Goal: Task Accomplishment & Management: Manage account settings

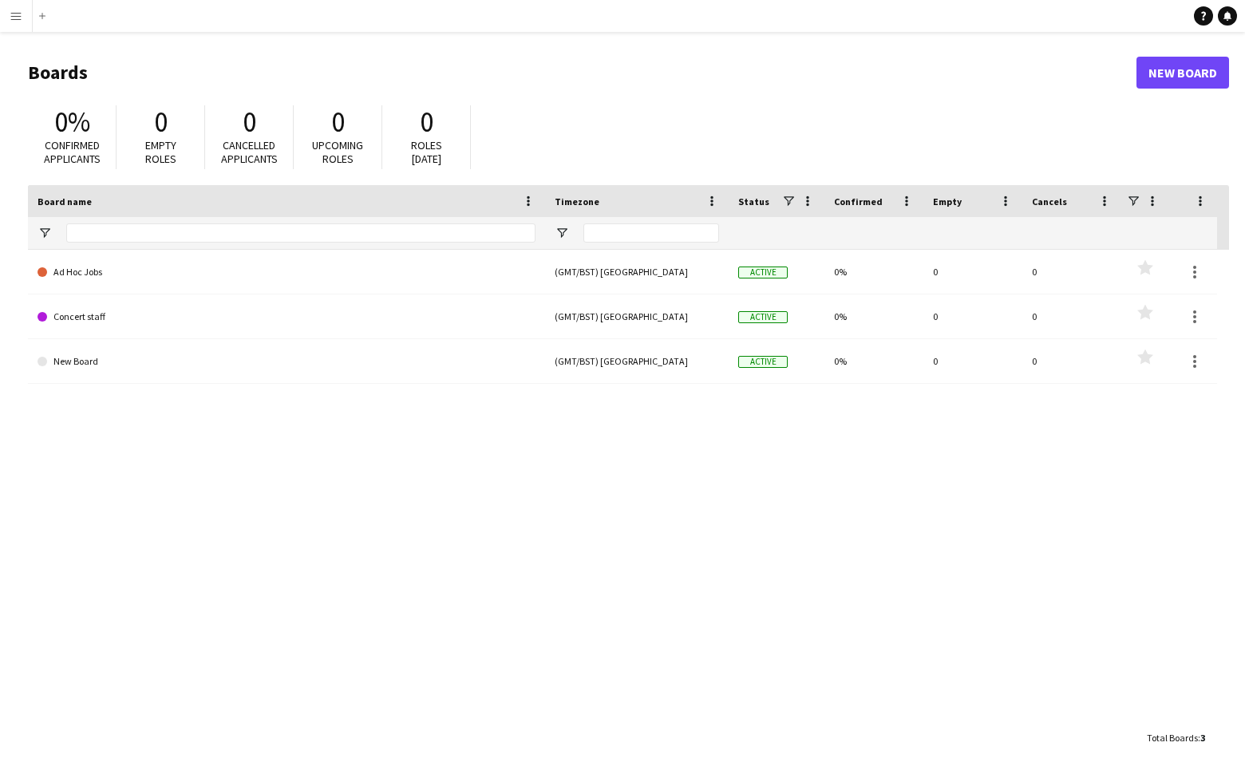
click at [21, 18] on app-icon "Menu" at bounding box center [16, 16] width 13 height 13
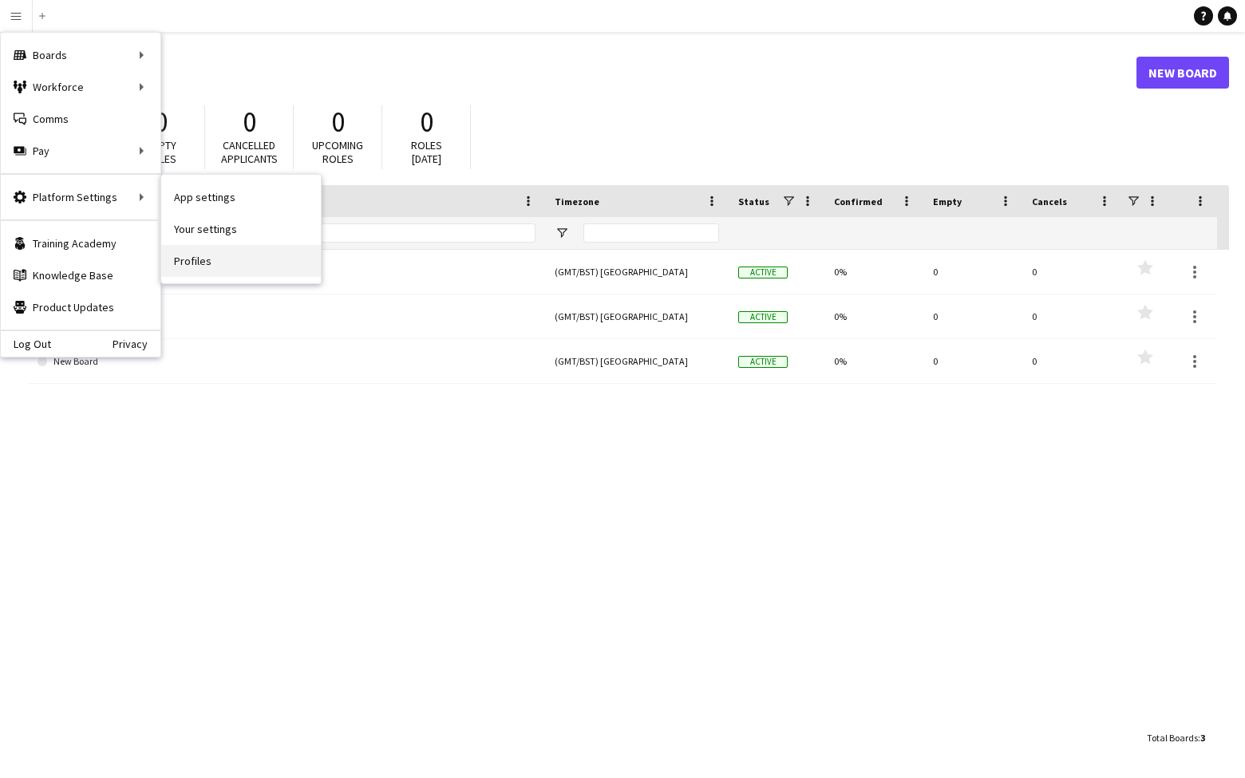
click at [188, 262] on link "Profiles" at bounding box center [241, 261] width 160 height 32
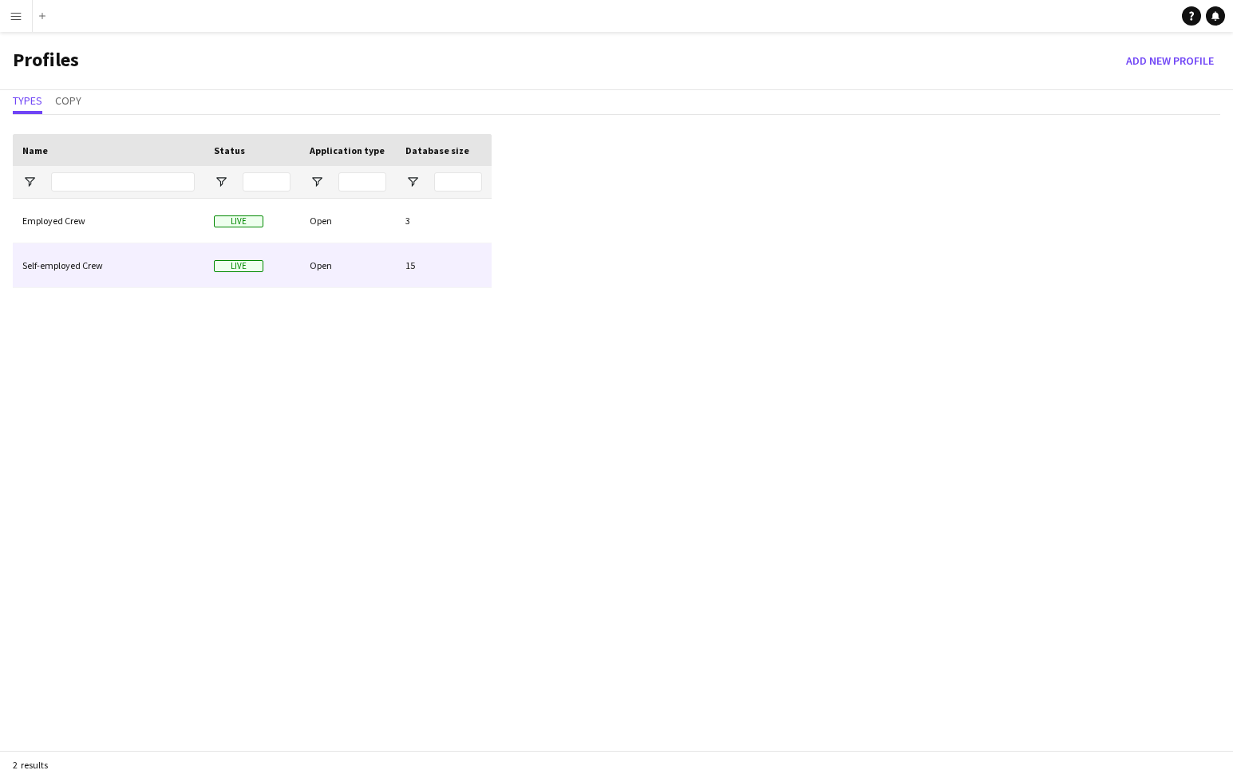
click at [324, 267] on div "Open" at bounding box center [348, 265] width 96 height 44
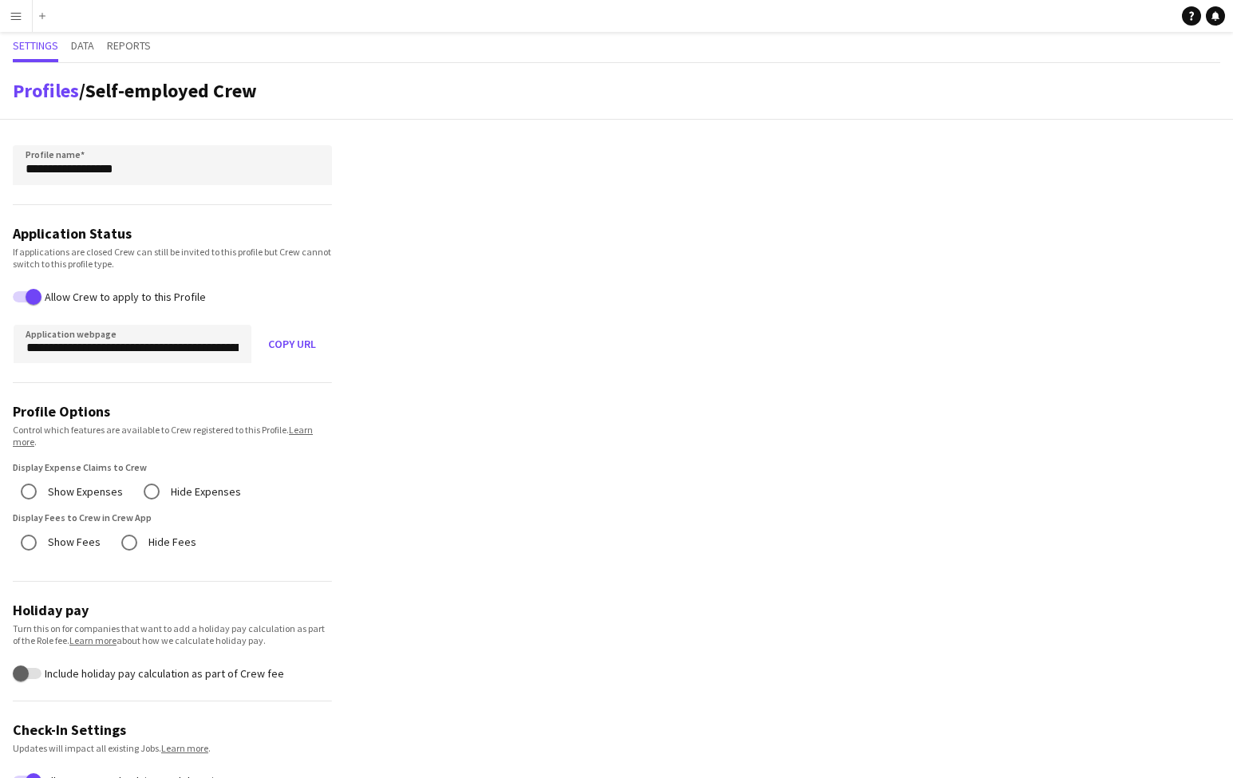
click at [18, 19] on app-icon "Menu" at bounding box center [16, 16] width 13 height 13
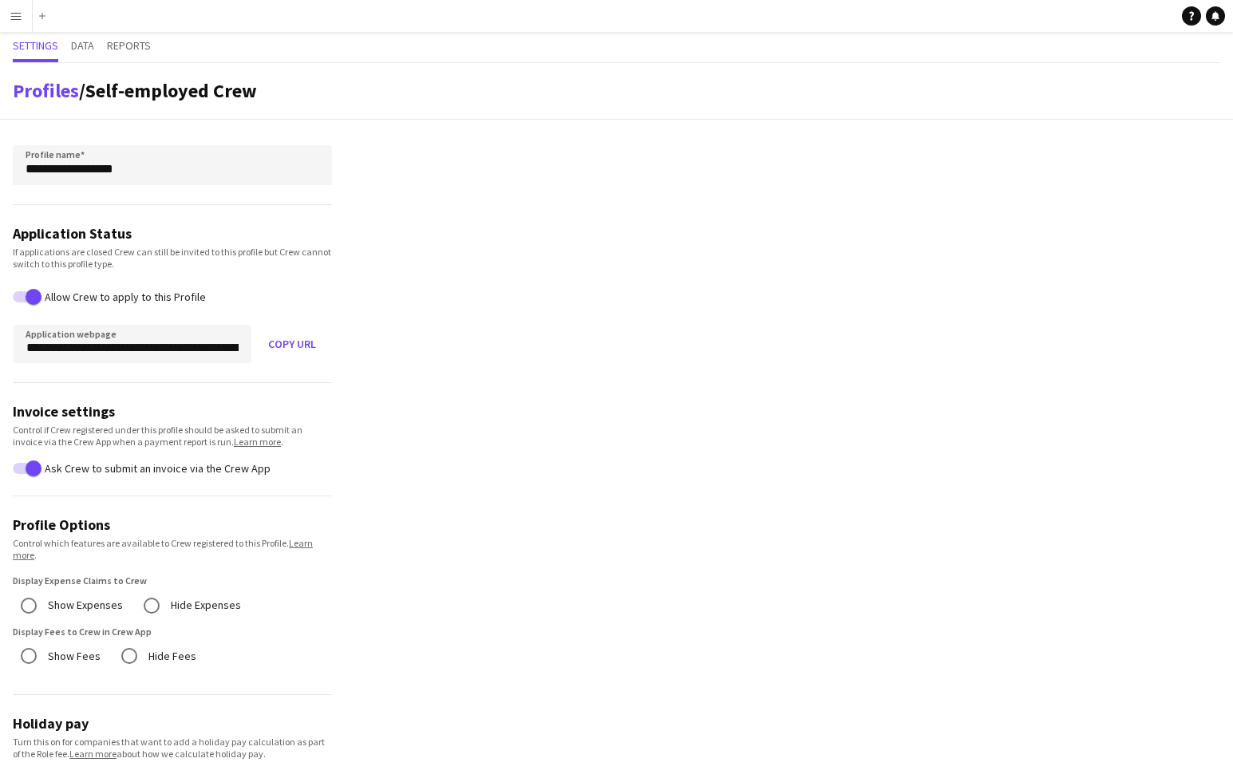
click at [19, 18] on app-icon "Menu" at bounding box center [16, 16] width 13 height 13
click at [18, 19] on app-icon "Menu" at bounding box center [16, 16] width 13 height 13
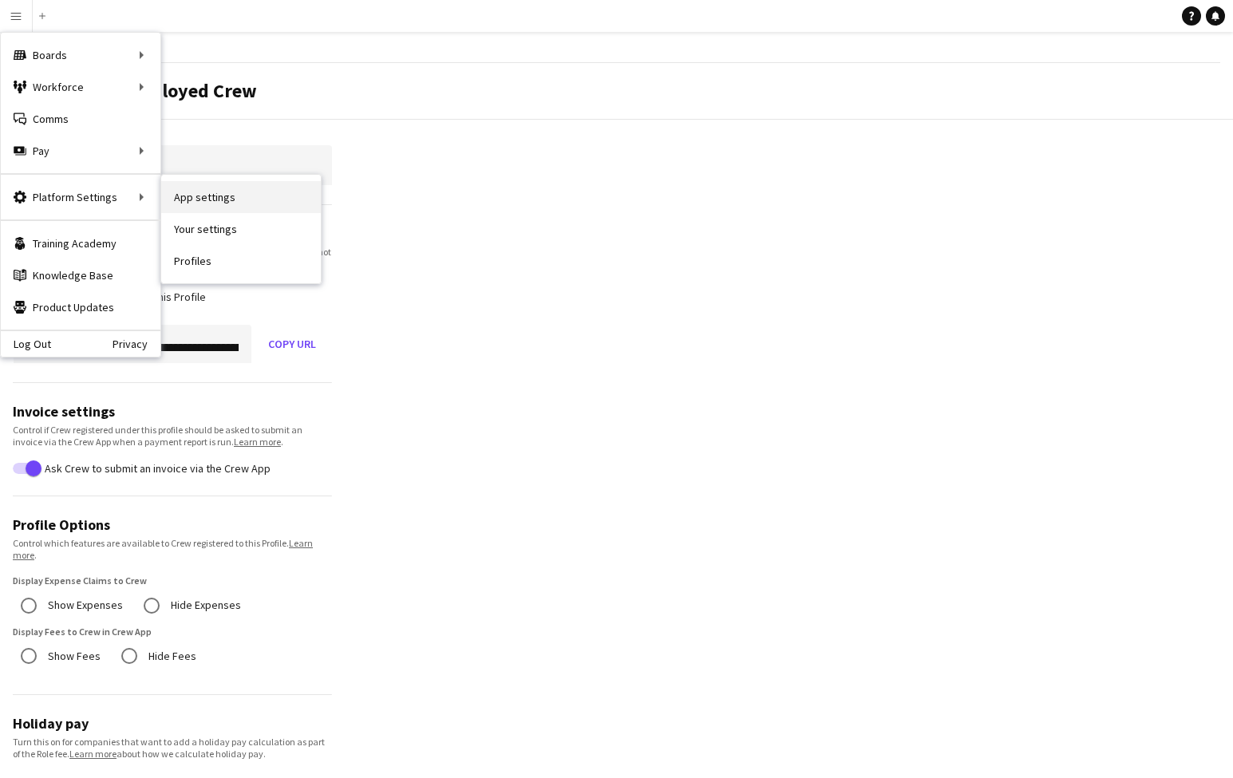
click at [209, 200] on link "App settings" at bounding box center [241, 197] width 160 height 32
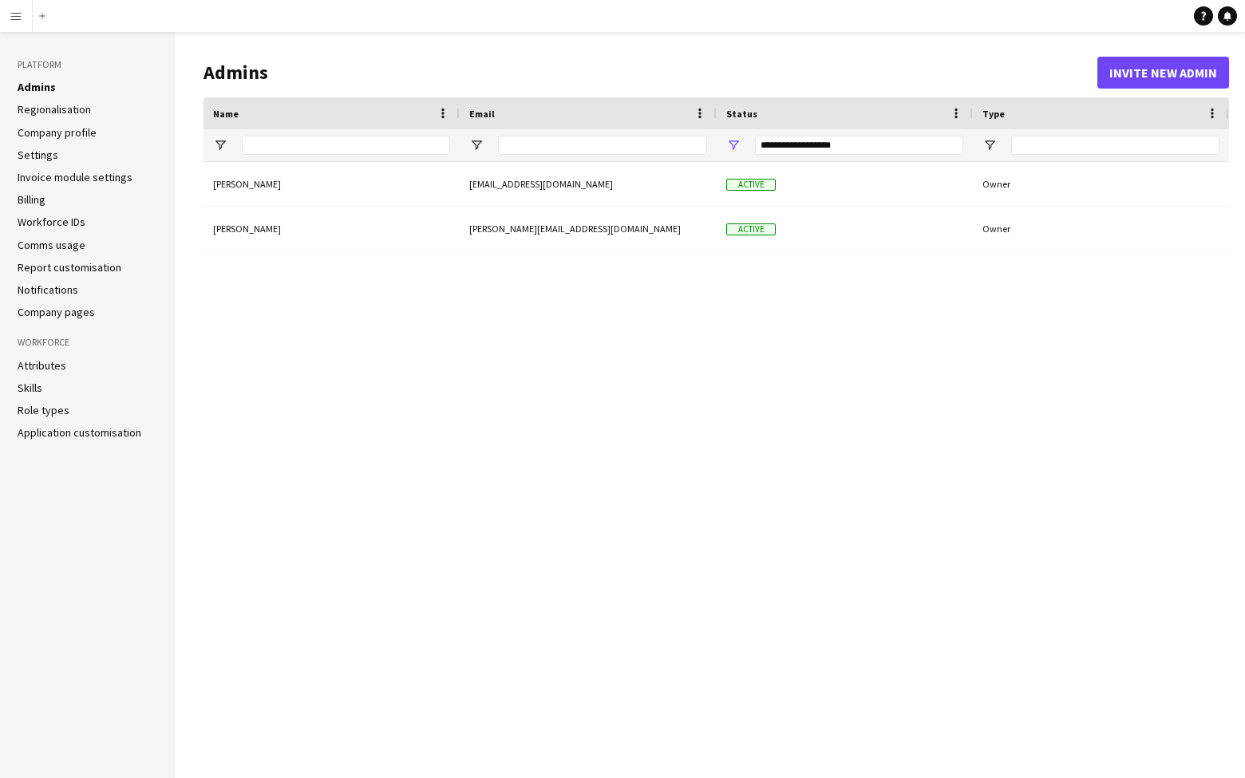
click at [74, 129] on link "Company profile" at bounding box center [57, 132] width 79 height 14
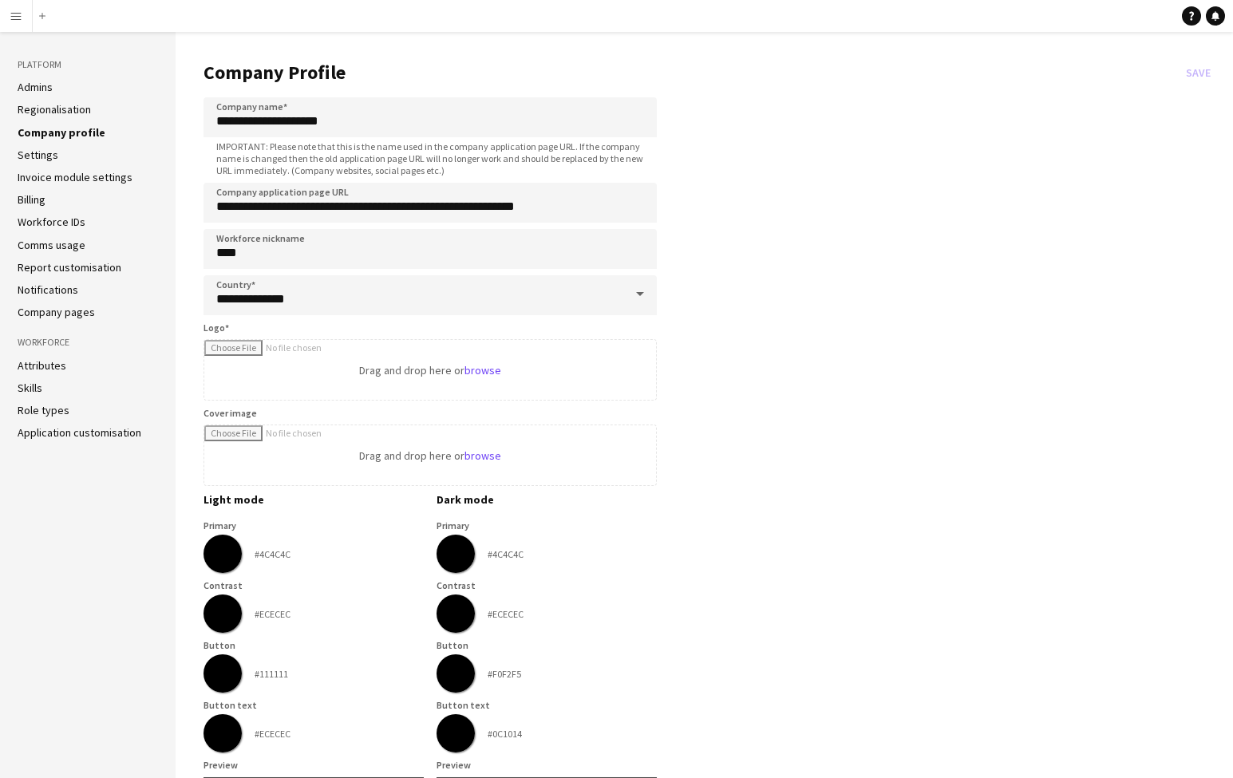
click at [69, 179] on link "Invoice module settings" at bounding box center [75, 177] width 115 height 14
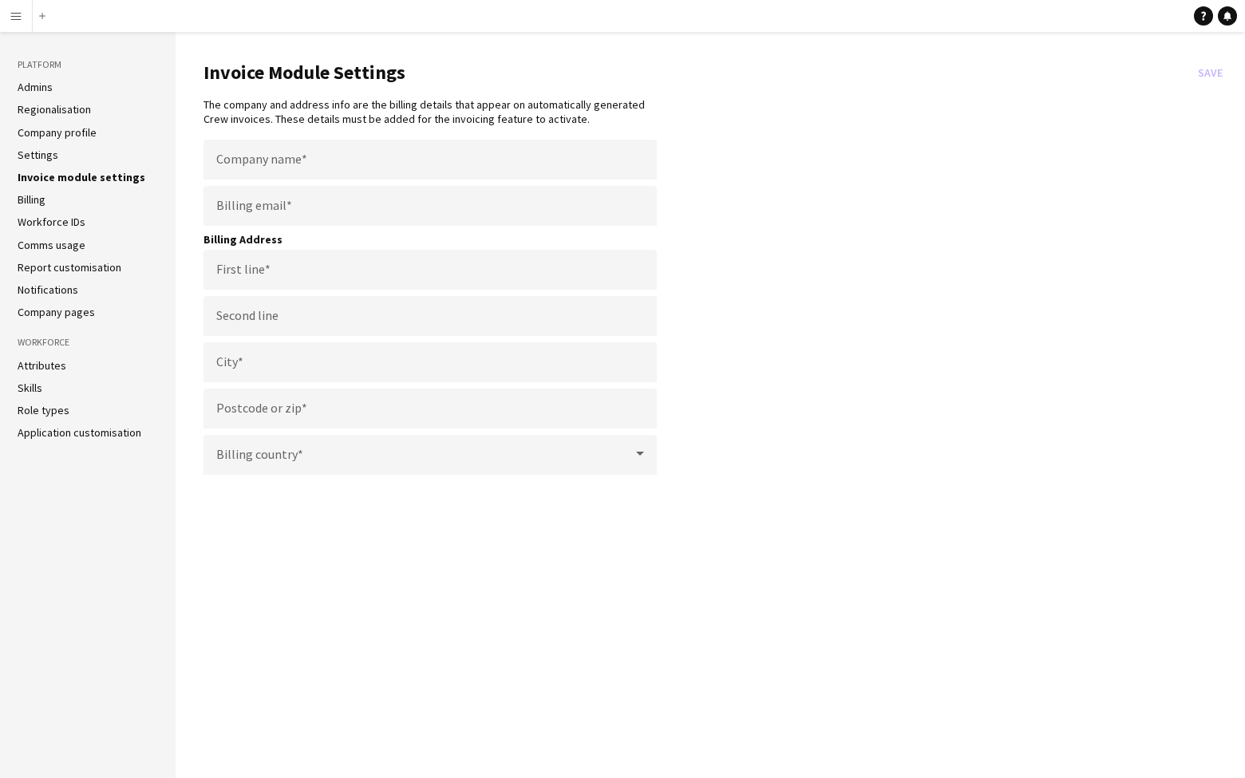
click at [16, 18] on app-icon "Menu" at bounding box center [16, 16] width 13 height 13
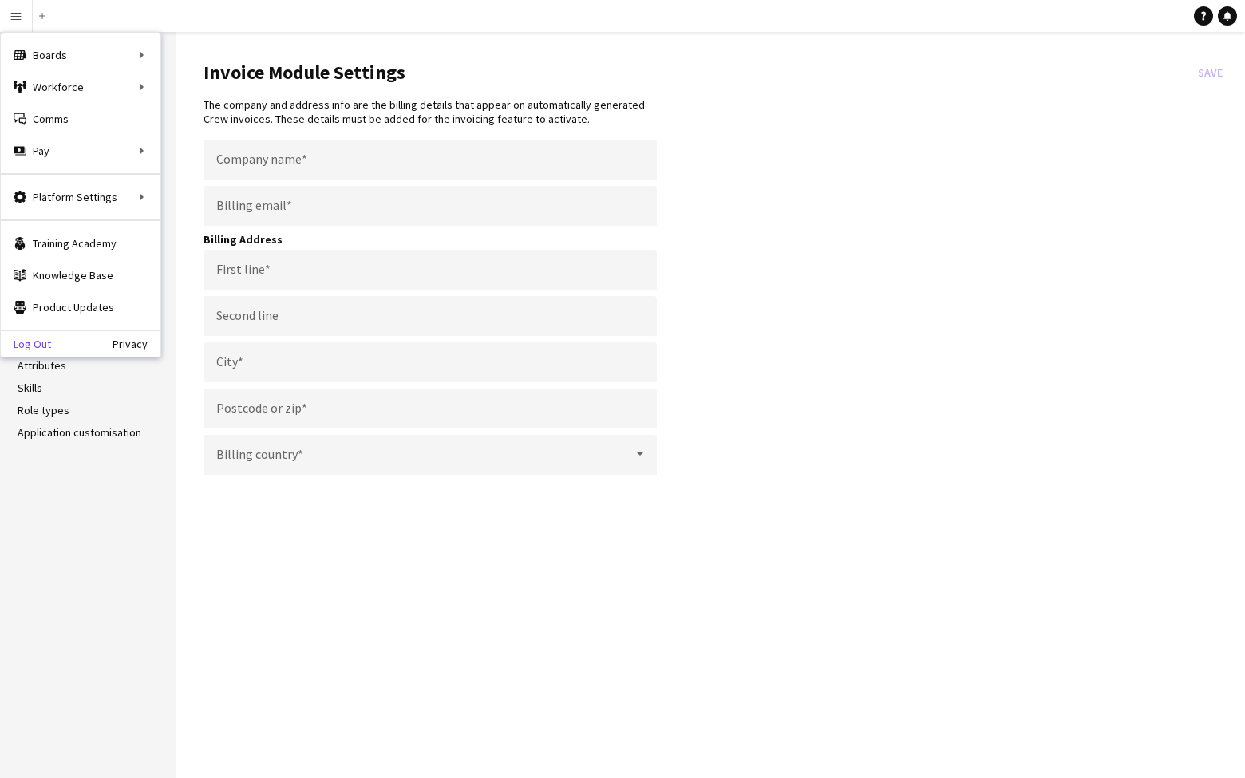
click at [34, 346] on link "Log Out" at bounding box center [26, 344] width 50 height 13
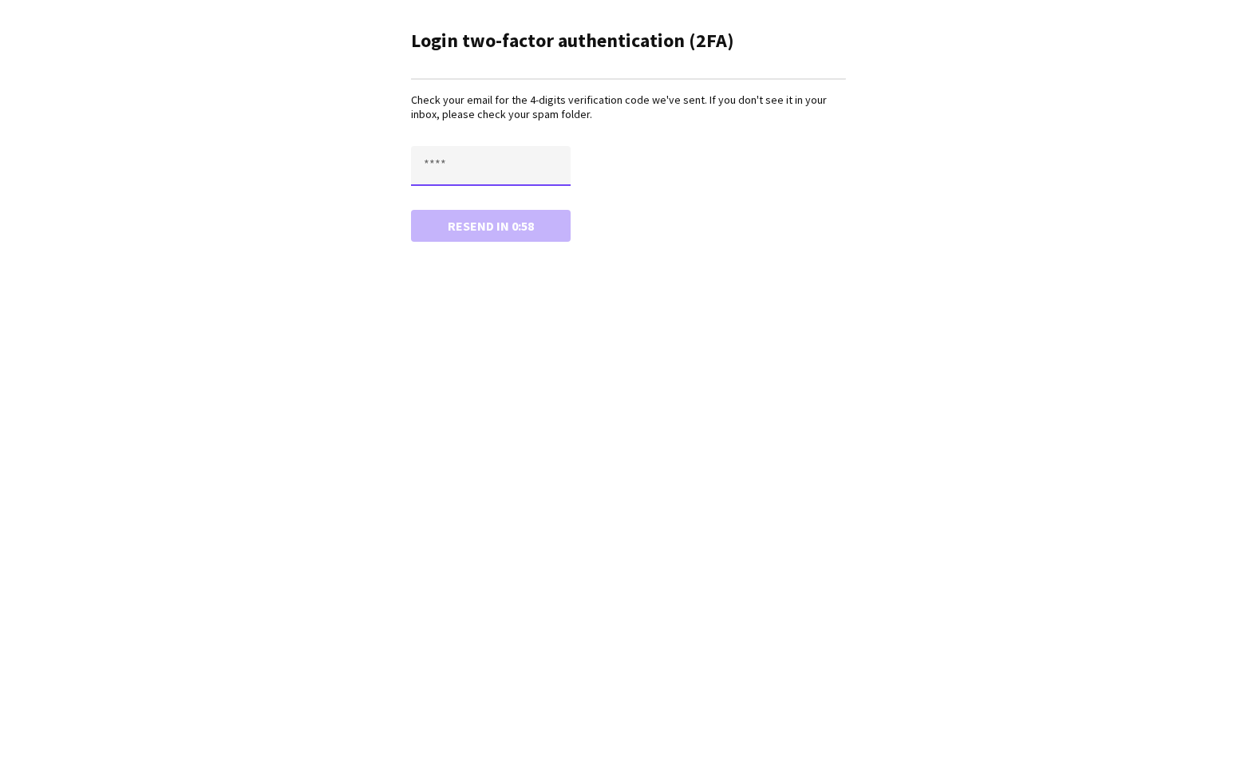
click at [429, 164] on input "text" at bounding box center [491, 166] width 160 height 40
type input "****"
click at [489, 228] on button "Confirm" at bounding box center [491, 226] width 160 height 32
